Goal: Information Seeking & Learning: Learn about a topic

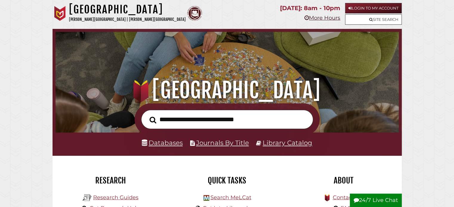
scroll to position [113, 340]
type input "**********"
click at [146, 115] on button "Search" at bounding box center [152, 120] width 13 height 10
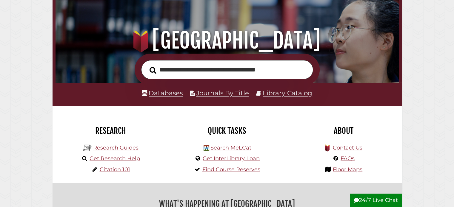
scroll to position [50, 0]
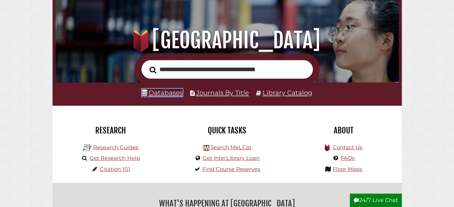
click at [159, 93] on link "Databases" at bounding box center [162, 93] width 41 height 8
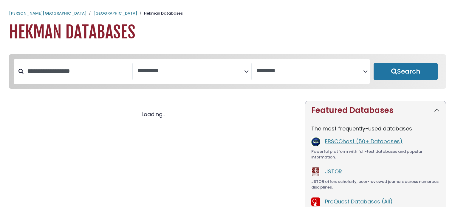
select select "Database Subject Filter"
select select "Database Vendors Filter"
select select "Database Subject Filter"
select select "Database Vendors Filter"
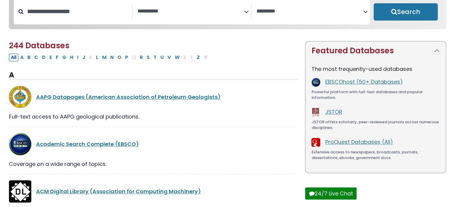
scroll to position [72, 0]
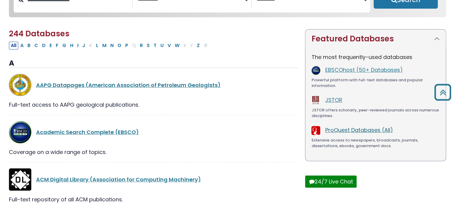
click at [363, 131] on link "ProQuest Databases (All)" at bounding box center [359, 129] width 68 height 7
